Goal: Navigation & Orientation: Understand site structure

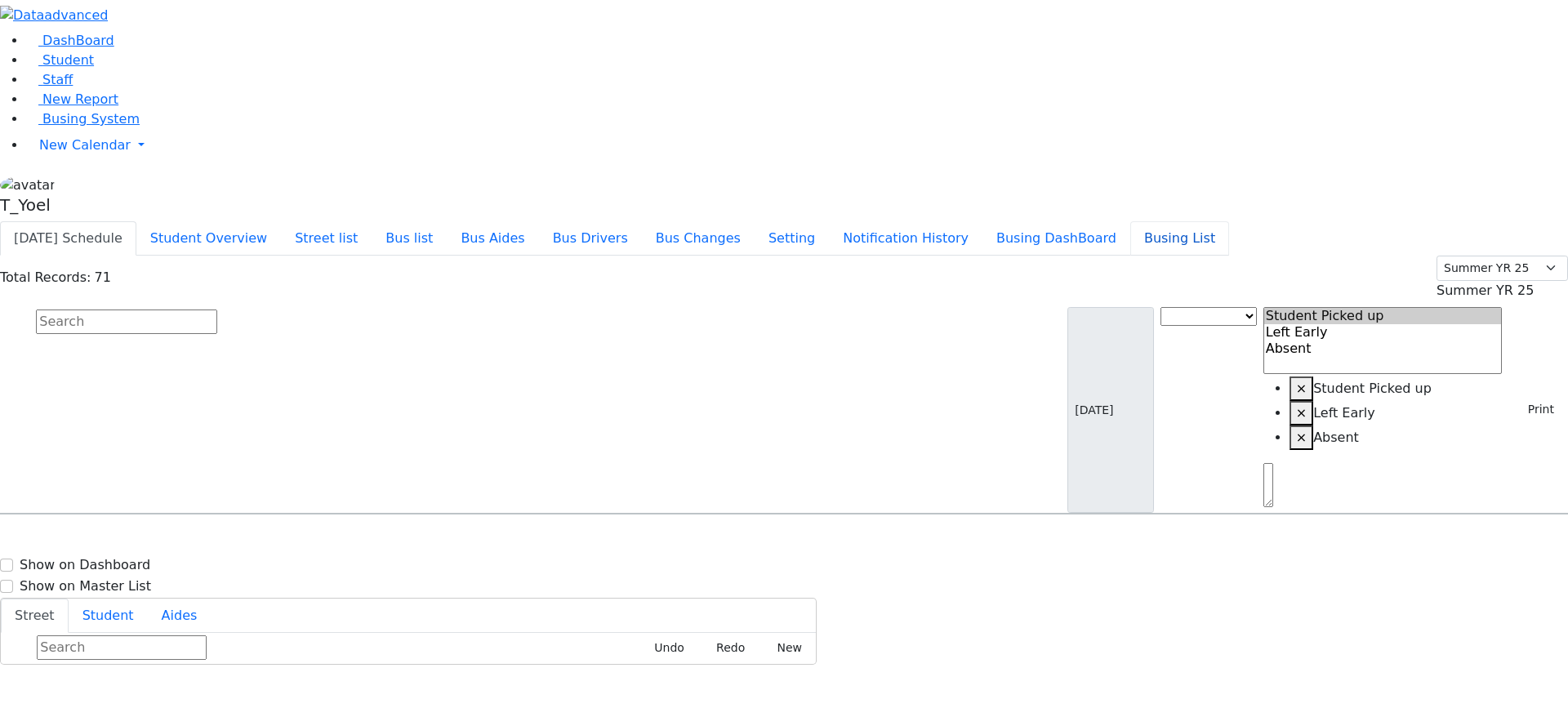
click at [1209, 221] on button "Busing List" at bounding box center [1179, 239] width 99 height 35
click at [1115, 221] on button "Busing DashBoard" at bounding box center [1056, 239] width 148 height 35
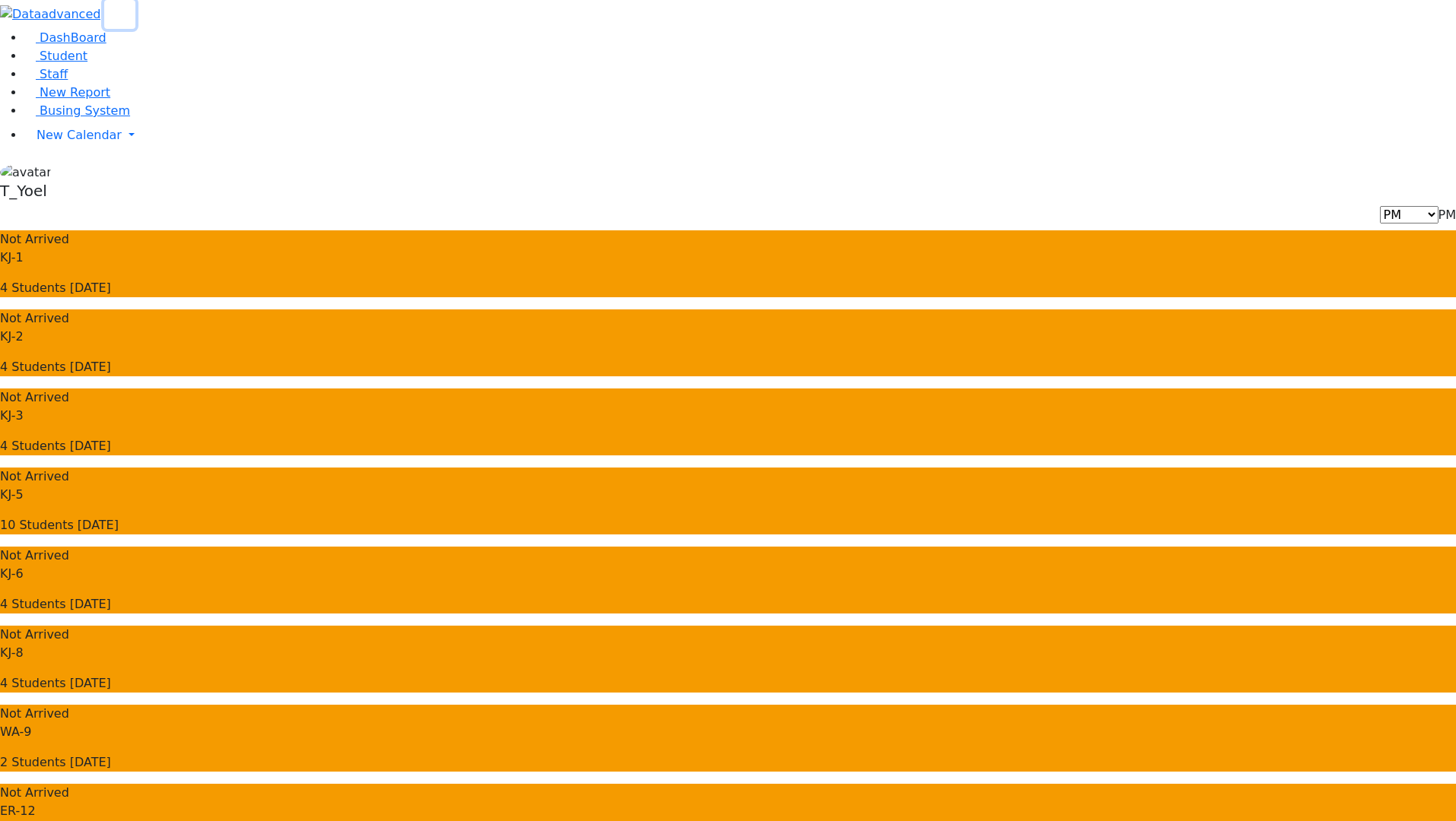
click at [114, 9] on use "button" at bounding box center [114, 9] width 0 height 0
